Goal: Task Accomplishment & Management: Use online tool/utility

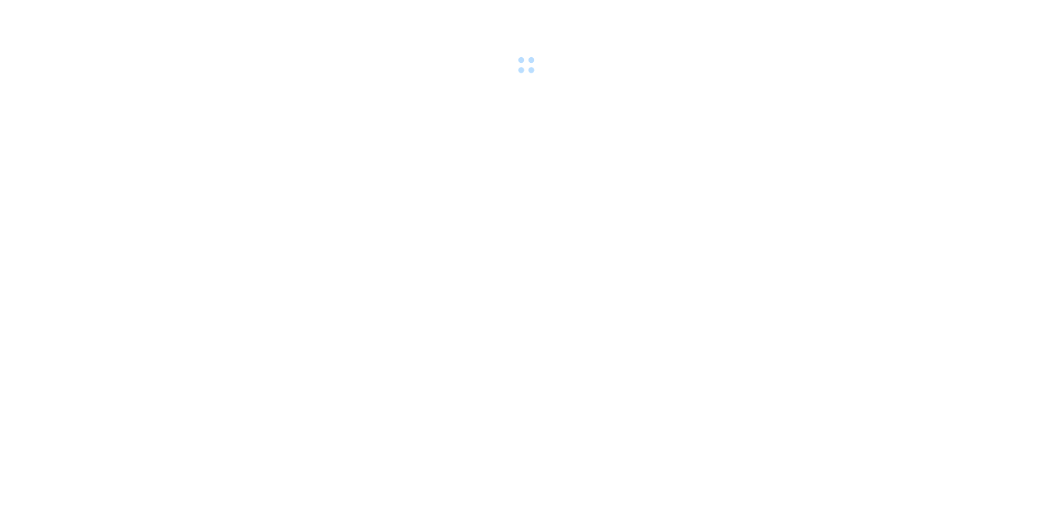
click at [421, 349] on body at bounding box center [526, 260] width 1052 height 520
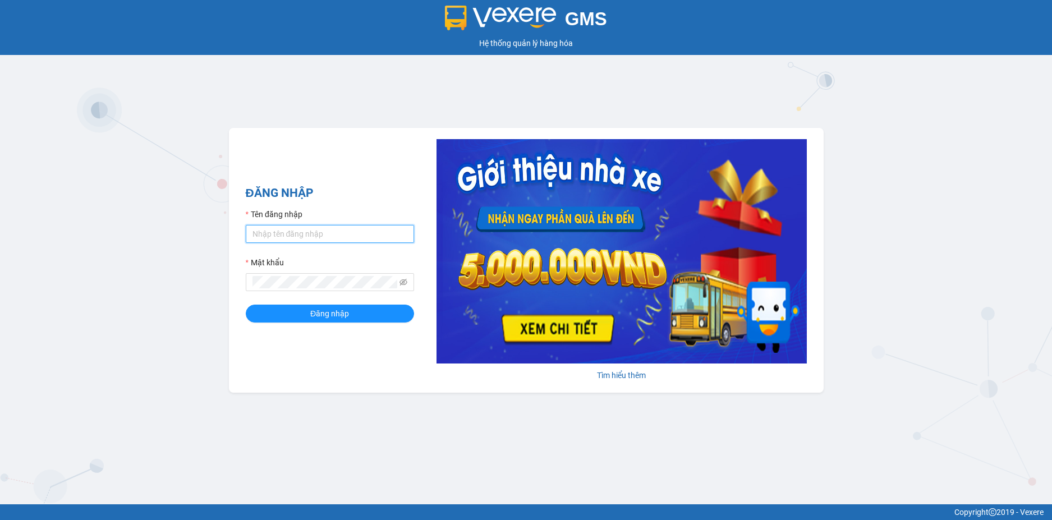
click at [329, 234] on input "Tên đăng nhập" at bounding box center [330, 234] width 168 height 18
type input "danh.phongphu"
click at [246, 305] on button "Đăng nhập" at bounding box center [330, 314] width 168 height 18
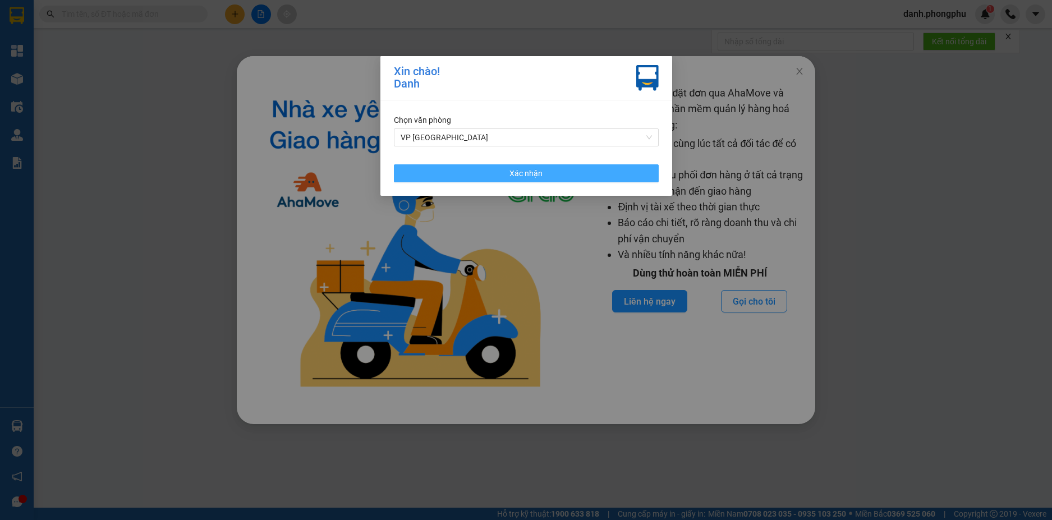
click at [579, 173] on button "Xác nhận" at bounding box center [526, 173] width 265 height 18
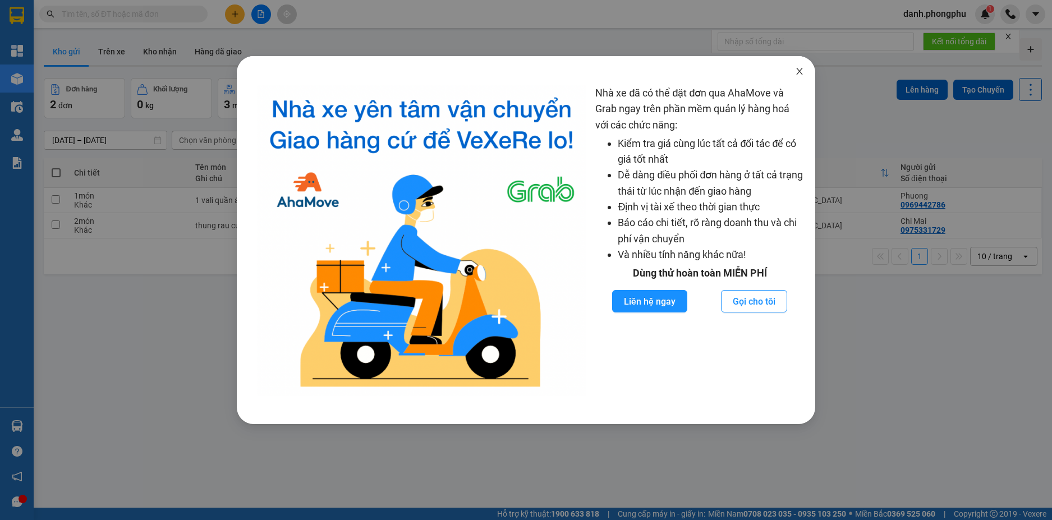
click at [794, 73] on span "Close" at bounding box center [798, 71] width 31 height 31
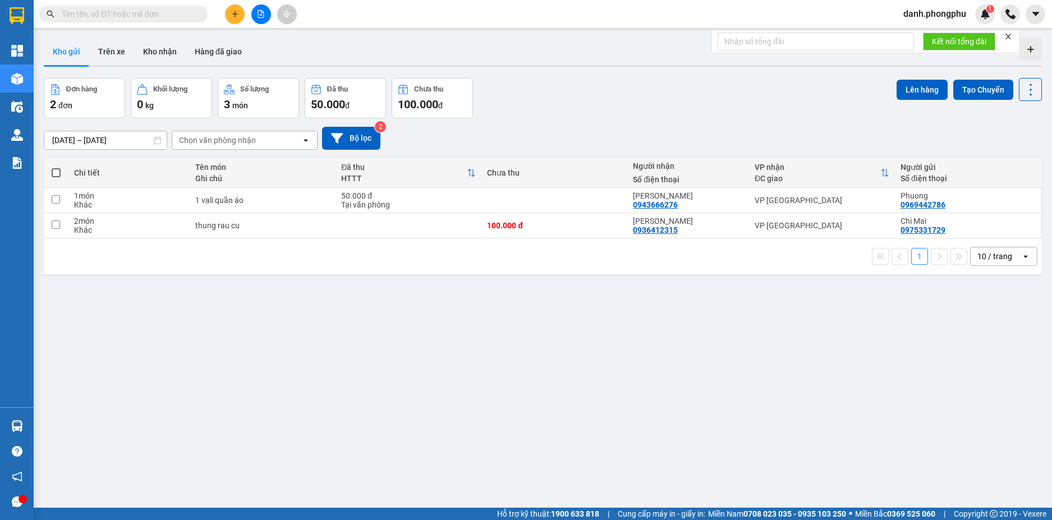
click at [513, 371] on div "ver 1.8.138 Kho gửi Trên xe Kho nhận Hàng đã giao Đơn hàng 2 đơn Khối lượng 0 k…" at bounding box center [542, 294] width 1007 height 520
click at [817, 44] on input "text" at bounding box center [815, 42] width 196 height 18
click at [154, 15] on input "text" at bounding box center [128, 14] width 132 height 12
paste input "0796037114"
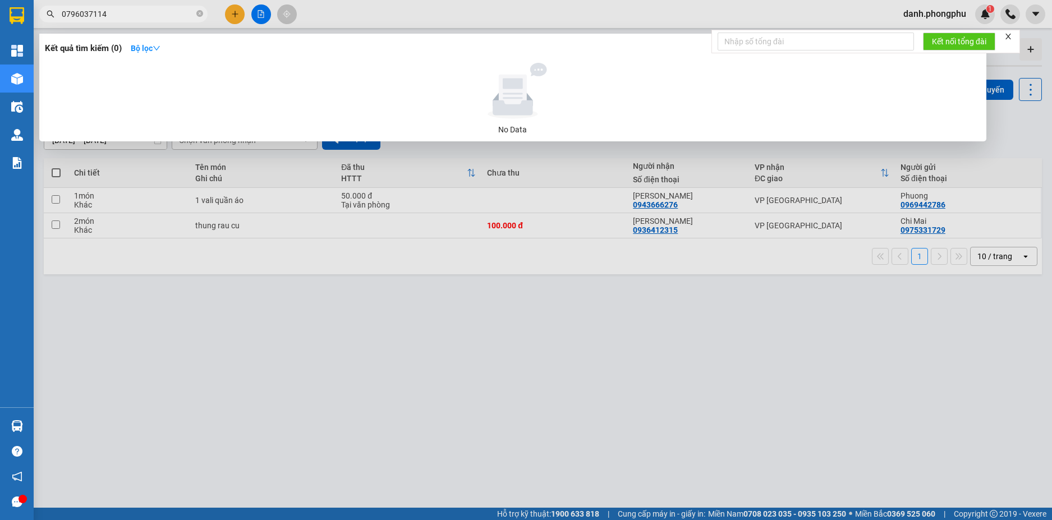
click at [154, 15] on input "0796037114" at bounding box center [128, 14] width 132 height 12
click at [109, 21] on span "0796037114" at bounding box center [123, 14] width 168 height 17
click at [110, 12] on input "0796037114" at bounding box center [128, 14] width 132 height 12
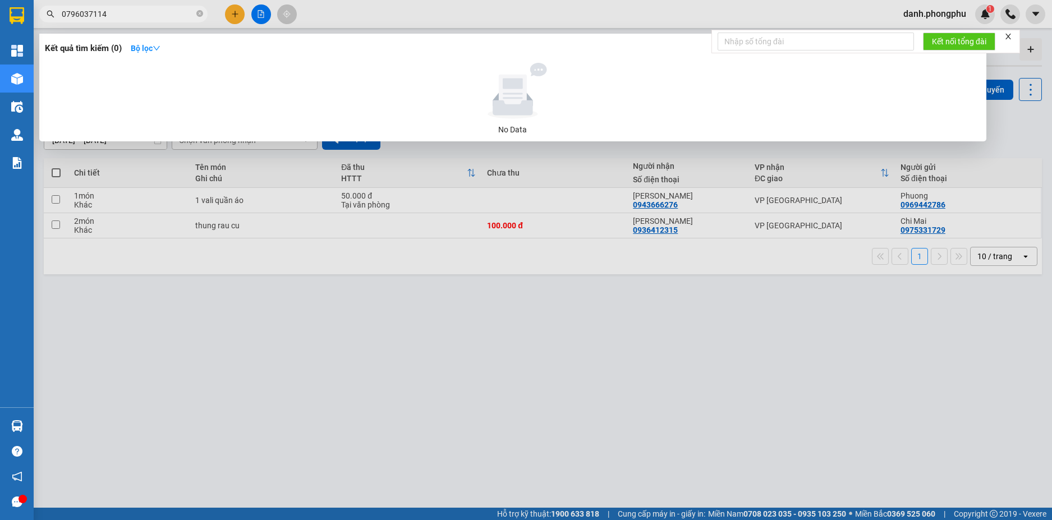
paste input "974828887"
type input "0974828887"
click at [201, 13] on icon "close-circle" at bounding box center [199, 13] width 7 height 7
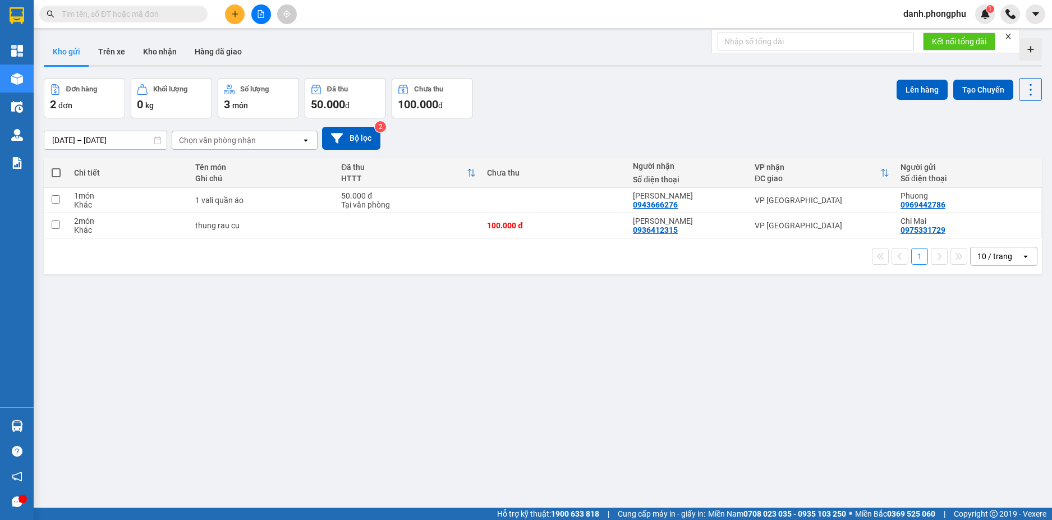
click at [266, 358] on div "ver 1.8.138 Kho gửi Trên xe Kho nhận Hàng đã giao Đơn hàng 2 đơn Khối lượng 0 k…" at bounding box center [542, 294] width 1007 height 520
click at [395, 388] on div "ver 1.8.138 Kho gửi Trên xe Kho nhận Hàng đã giao Đơn hàng 2 đơn Khối lượng 0 k…" at bounding box center [542, 294] width 1007 height 520
click at [905, 399] on div "ver 1.8.138 Kho gửi Trên xe Kho nhận Hàng đã giao Đơn hàng 2 đơn Khối lượng 0 k…" at bounding box center [542, 294] width 1007 height 520
click at [909, 409] on div "ver 1.8.138 Kho gửi Trên xe Kho nhận Hàng đã giao Đơn hàng 2 đơn Khối lượng 0 k…" at bounding box center [542, 294] width 1007 height 520
click at [349, 342] on div "ver 1.8.138 Kho gửi Trên xe Kho nhận Hàng đã giao Đơn hàng 2 đơn Khối lượng 0 k…" at bounding box center [542, 294] width 1007 height 520
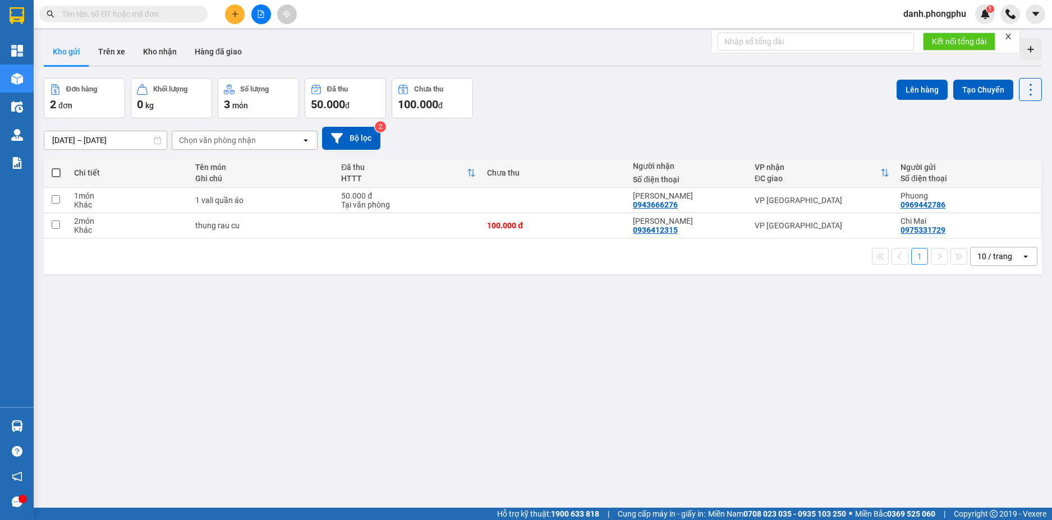
click at [246, 108] on span "món" at bounding box center [240, 105] width 16 height 9
click at [102, 140] on input "[DATE] – [DATE]" at bounding box center [105, 140] width 122 height 18
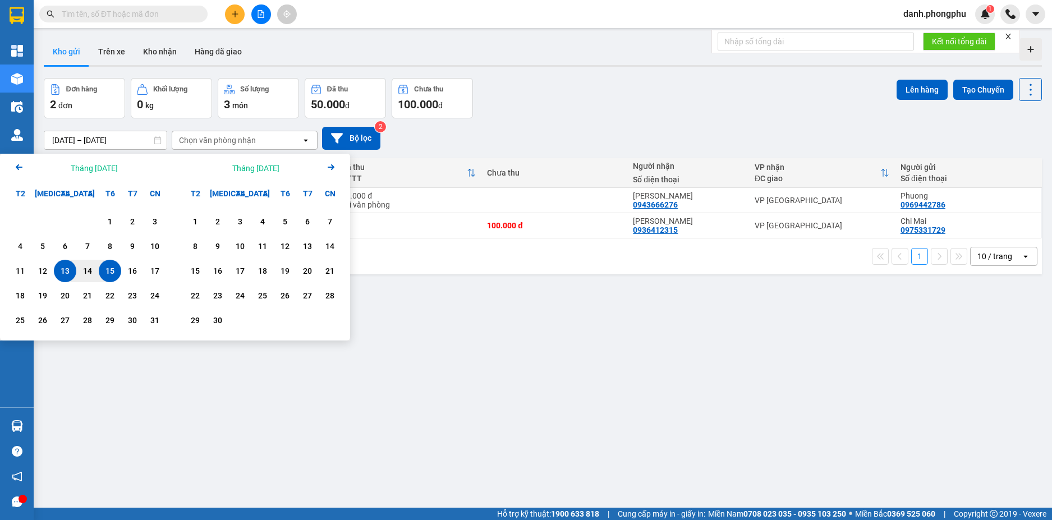
click at [106, 269] on div "15" at bounding box center [110, 270] width 16 height 13
type input "[DATE] – [DATE]"
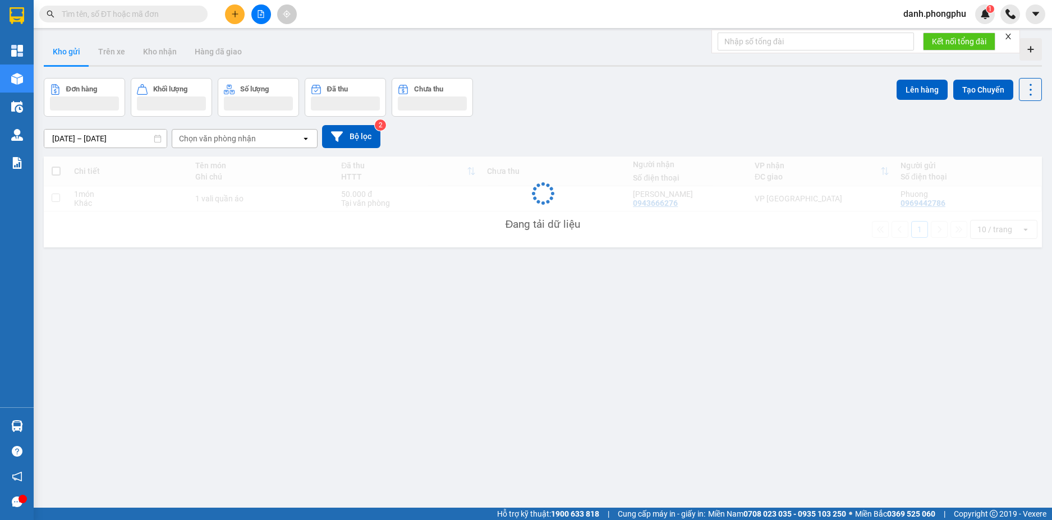
click at [358, 358] on div "ver 1.8.138 Kho gửi Trên xe Kho nhận Hàng đã giao Đơn hàng Khối lượng Số lượng …" at bounding box center [542, 294] width 1007 height 520
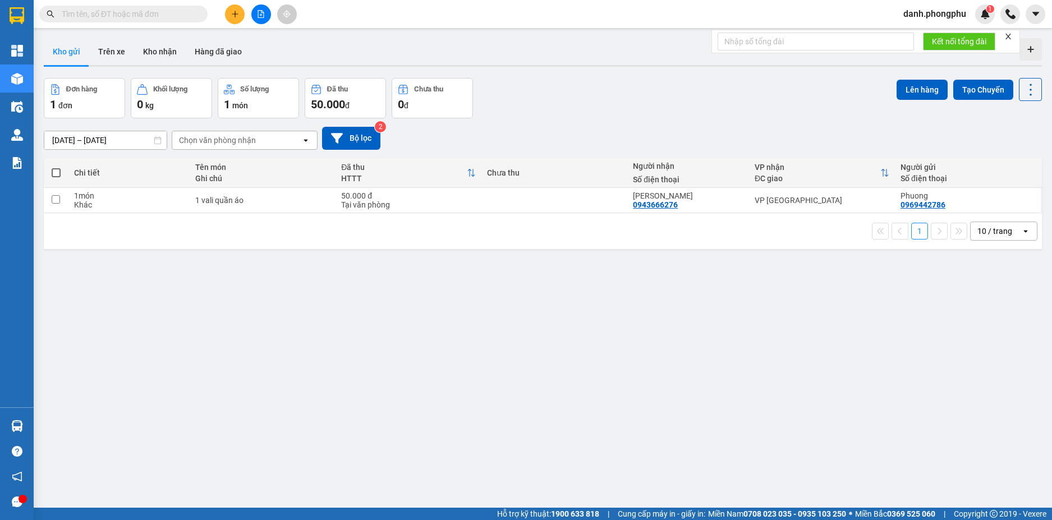
click at [363, 355] on div "ver 1.8.138 Kho gửi Trên xe Kho nhận Hàng đã giao Đơn hàng 1 đơn Khối lượng 0 k…" at bounding box center [542, 294] width 1007 height 520
